Goal: Task Accomplishment & Management: Manage account settings

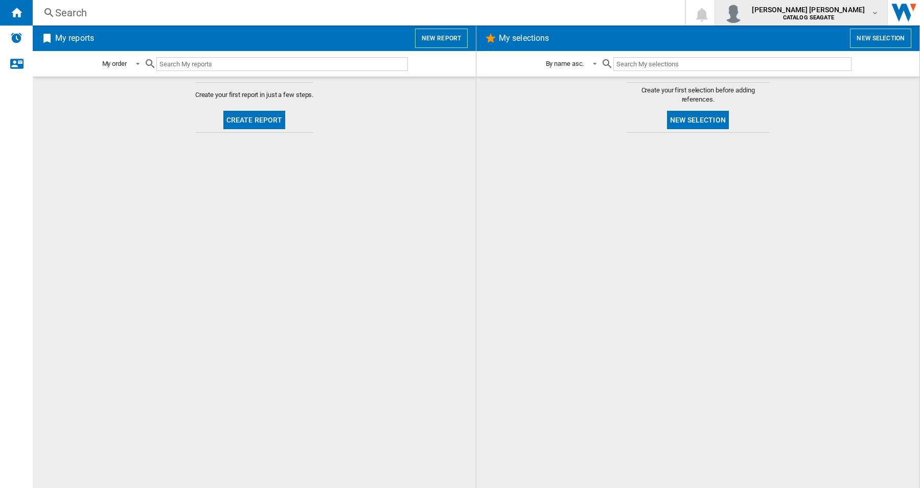
click at [874, 10] on md-icon "button" at bounding box center [874, 13] width 8 height 8
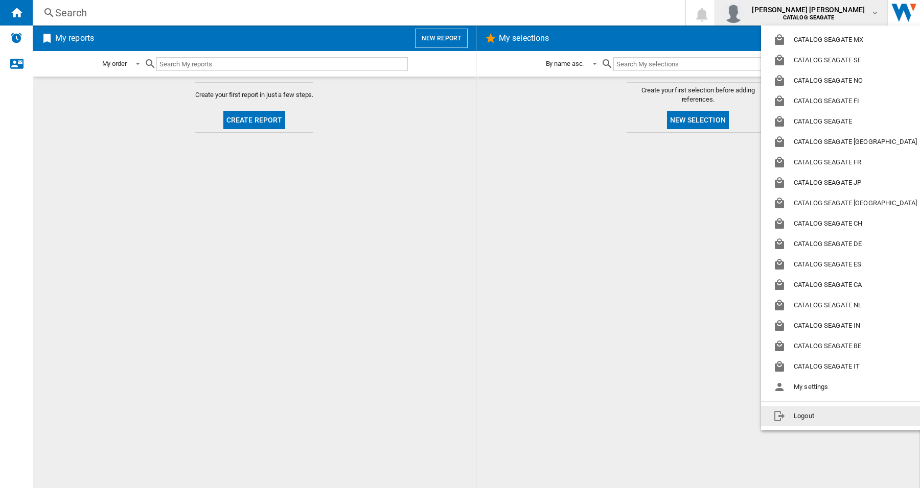
click at [810, 420] on button "Logout" at bounding box center [847, 416] width 172 height 20
